Goal: Navigation & Orientation: Find specific page/section

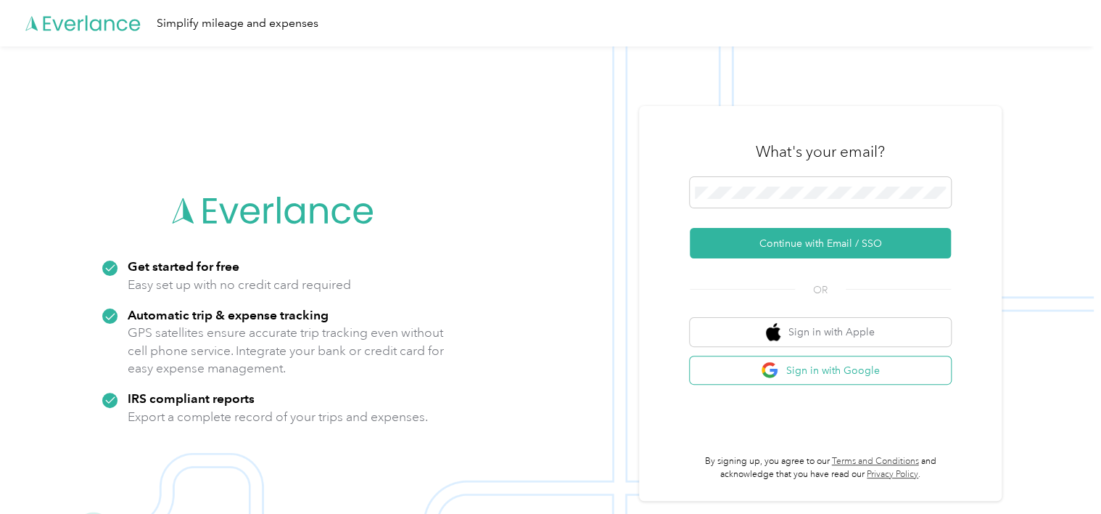
click at [804, 369] on button "Sign in with Google" at bounding box center [820, 370] width 261 height 28
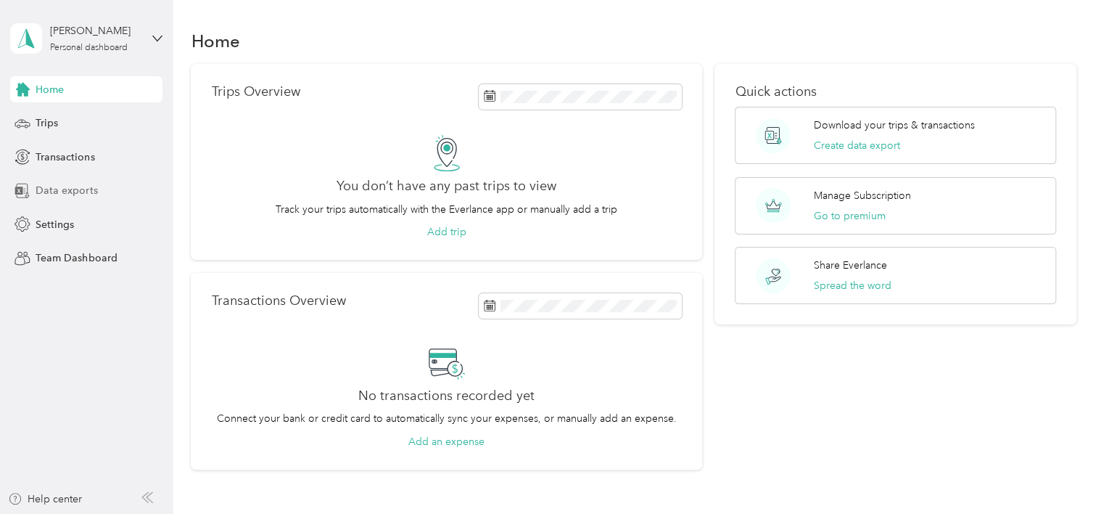
click at [51, 193] on span "Data exports" at bounding box center [67, 190] width 62 height 15
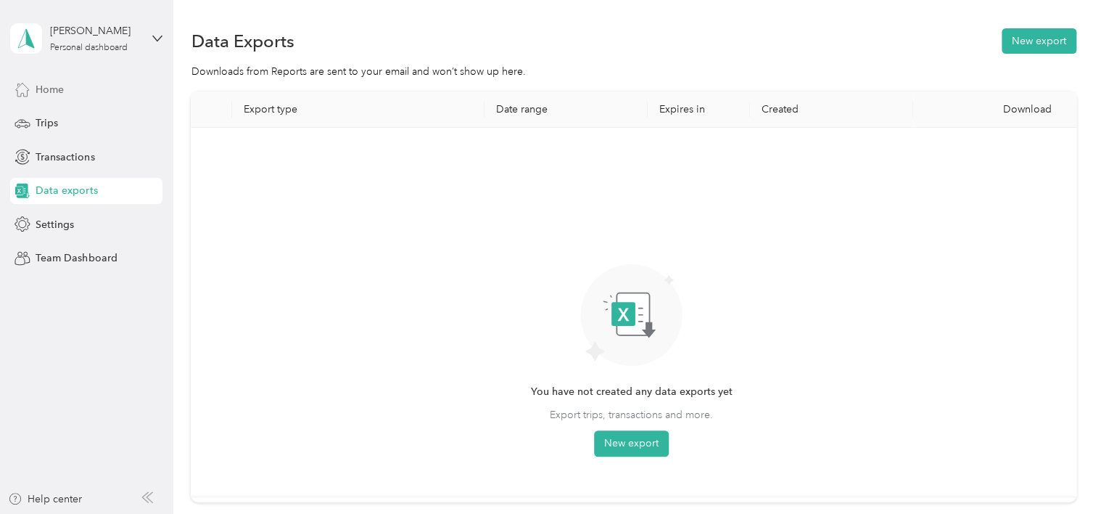
click at [41, 90] on span "Home" at bounding box center [50, 89] width 28 height 15
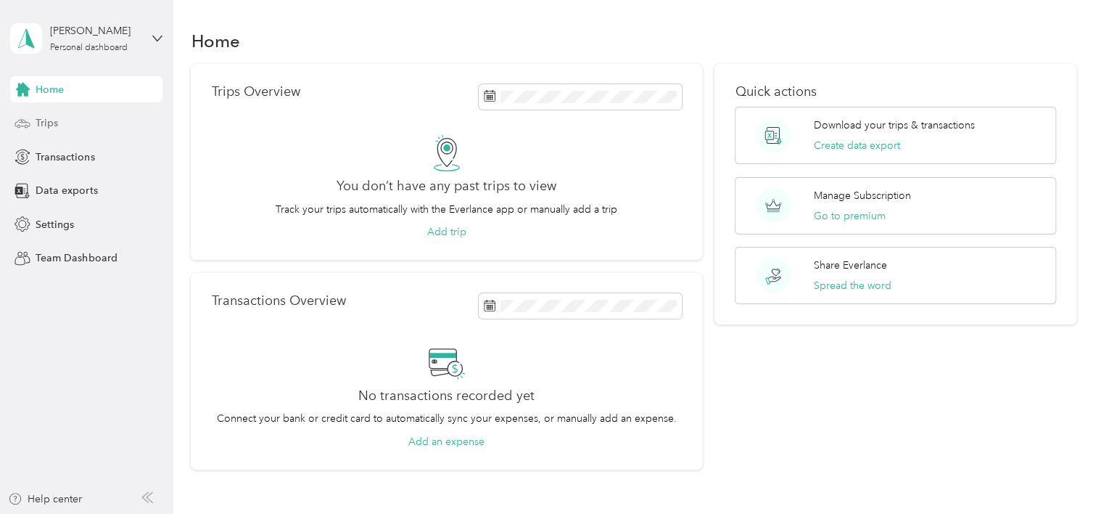
click at [38, 127] on span "Trips" at bounding box center [47, 122] width 22 height 15
